Goal: Task Accomplishment & Management: Manage account settings

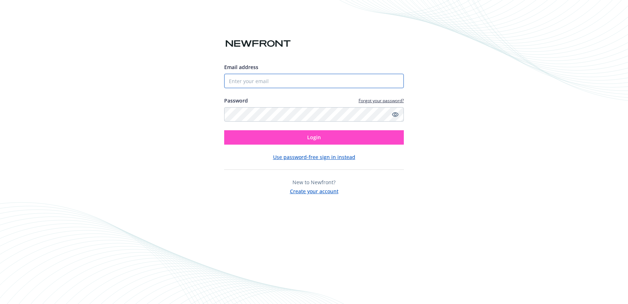
type input "[PERSON_NAME]"
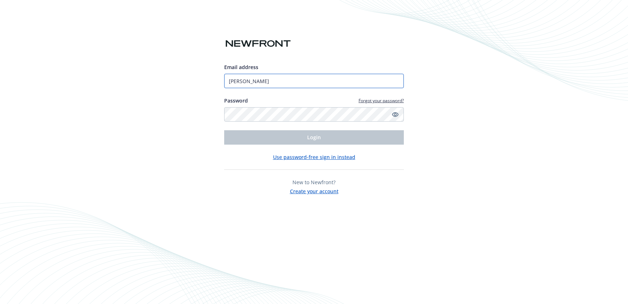
click at [295, 80] on input "[PERSON_NAME]" at bounding box center [314, 81] width 180 height 14
type input "shannon.goldsmith@sproutsocial.com"
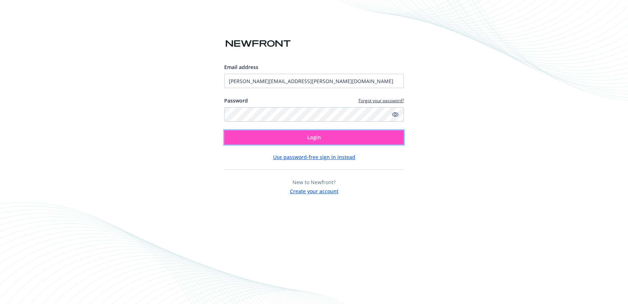
click at [328, 139] on button "Login" at bounding box center [314, 137] width 180 height 14
